Goal: Task Accomplishment & Management: Use online tool/utility

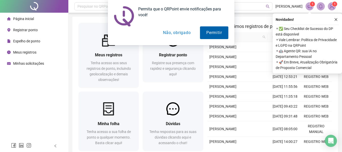
click at [213, 34] on button "Permitir" at bounding box center [214, 32] width 28 height 13
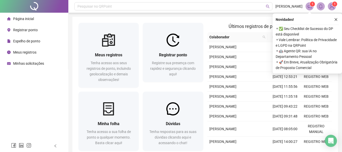
click at [26, 29] on span "Registrar ponto" at bounding box center [25, 30] width 25 height 4
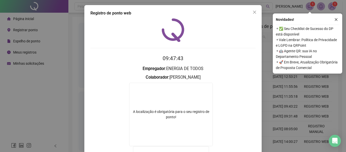
scroll to position [51, 0]
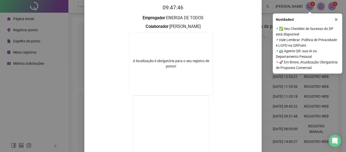
click at [65, 57] on div "Registro de ponto web 09:47:46 Empregador : ENERGIA DE TODOS Colaborador : [PER…" at bounding box center [173, 76] width 346 height 152
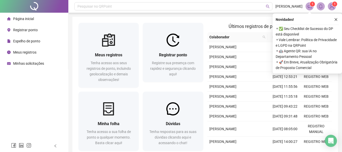
click at [25, 28] on span "Registrar ponto" at bounding box center [25, 30] width 25 height 4
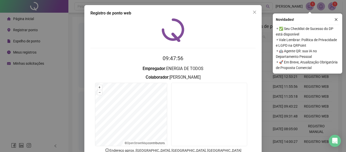
scroll to position [35, 0]
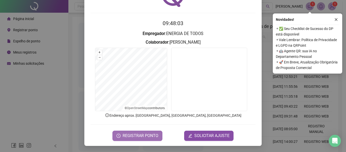
click at [148, 134] on span "REGISTRAR PONTO" at bounding box center [141, 136] width 36 height 6
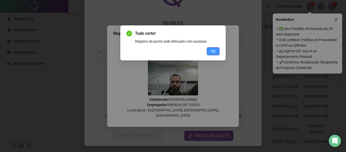
click at [212, 48] on span "OK" at bounding box center [213, 51] width 5 height 6
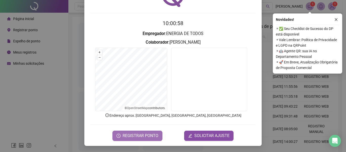
click at [134, 137] on span "REGISTRAR PONTO" at bounding box center [141, 136] width 36 height 6
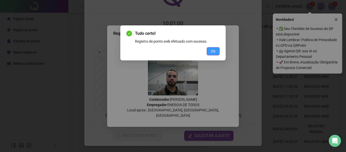
click at [214, 54] on button "OK" at bounding box center [213, 51] width 13 height 8
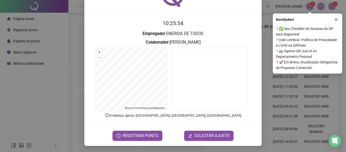
click at [336, 19] on icon "close" at bounding box center [337, 20] width 4 height 4
